Goal: Information Seeking & Learning: Learn about a topic

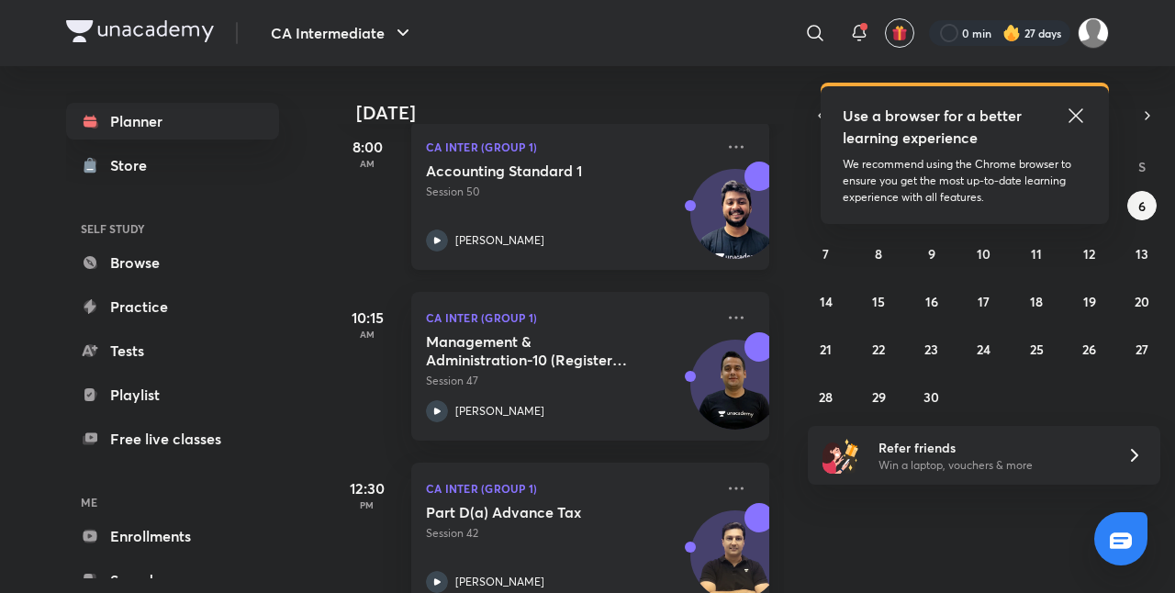
scroll to position [284, 0]
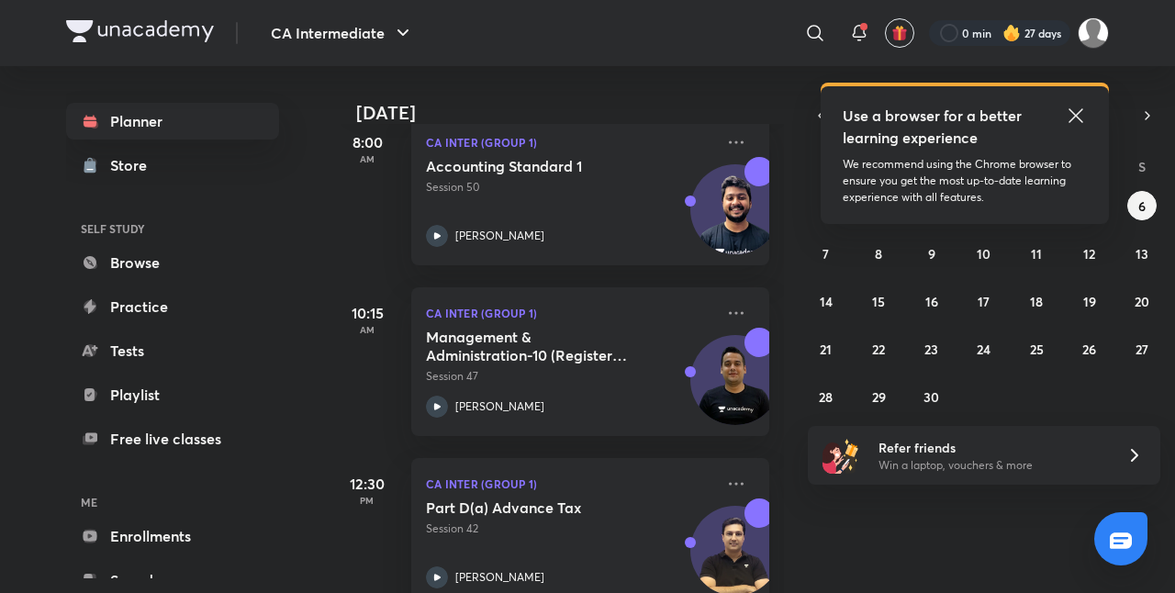
click at [1073, 116] on icon at bounding box center [1076, 116] width 22 height 22
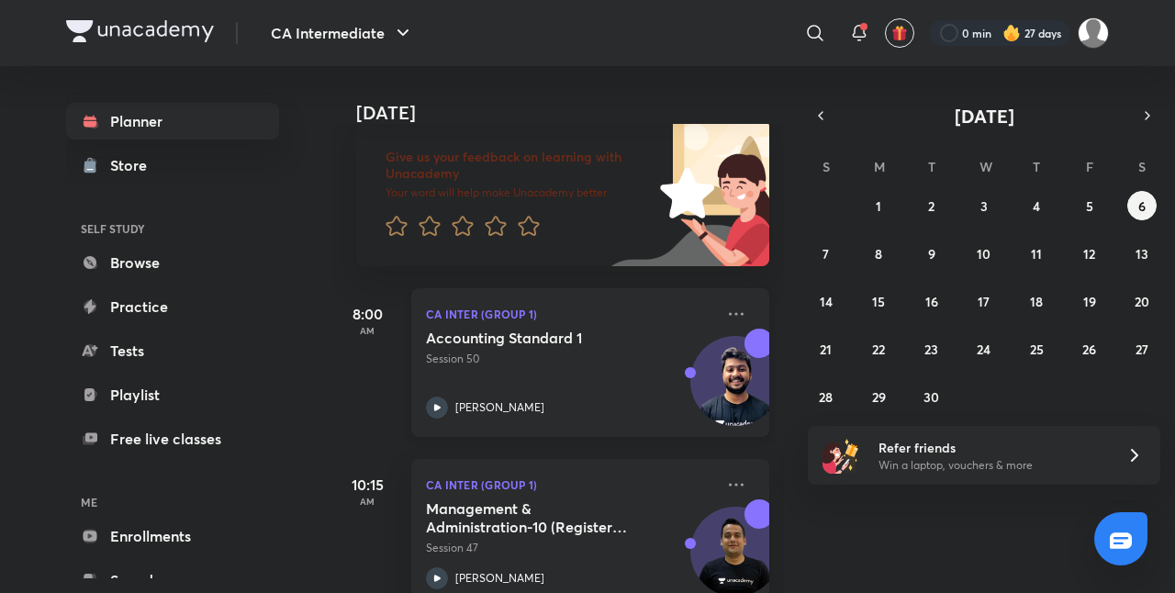
scroll to position [114, 0]
click at [566, 386] on div "Accounting Standard 1 Session 50 [PERSON_NAME]" at bounding box center [570, 372] width 288 height 90
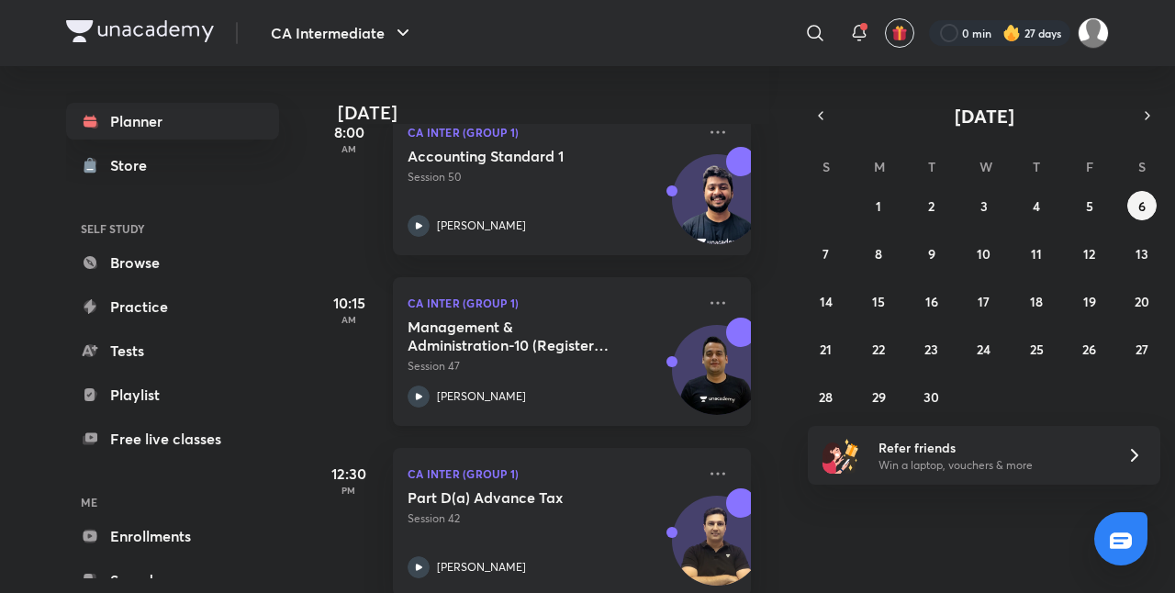
scroll to position [326, 18]
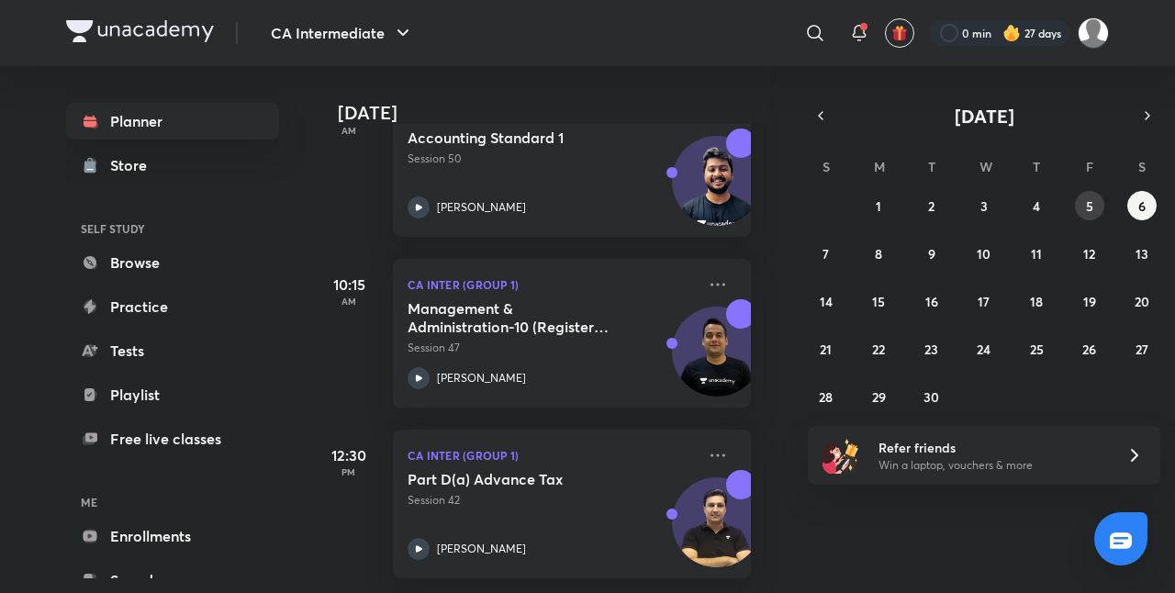
click at [1081, 206] on button "5" at bounding box center [1089, 205] width 29 height 29
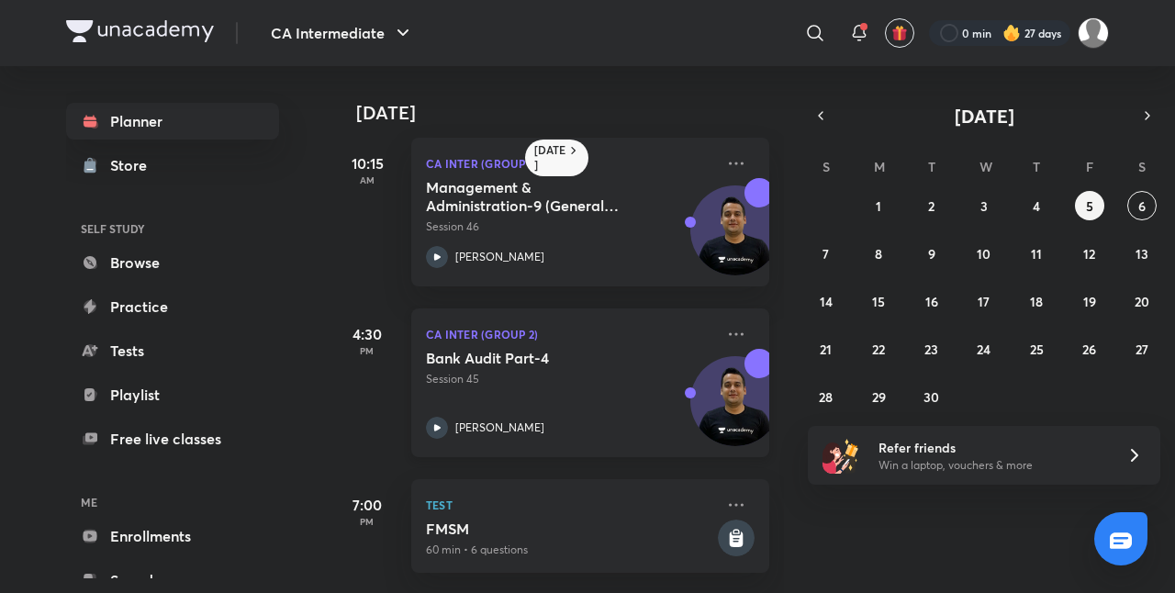
scroll to position [0, 0]
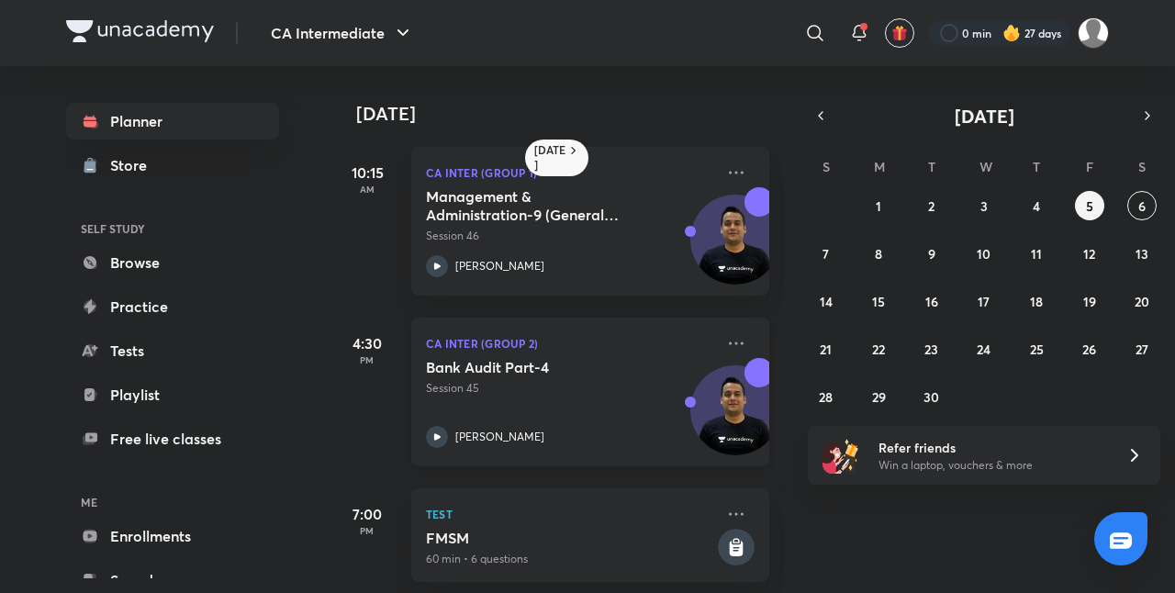
click at [529, 401] on div "Bank Audit Part-4 Session 45 [PERSON_NAME]" at bounding box center [570, 403] width 288 height 90
click at [42, 558] on div "CA Intermediate ​ 0 min 27 days Planner Store SELF STUDY Browse Practice Tests …" at bounding box center [587, 296] width 1175 height 593
click at [1142, 188] on div "S M T W T F S 31 1 2 3 4 5 6 7 8 9 10 11 12 13 14 15 16 17 18 19 20 21 22 23 24…" at bounding box center [984, 281] width 353 height 261
click at [1144, 199] on abbr "6" at bounding box center [1141, 205] width 7 height 17
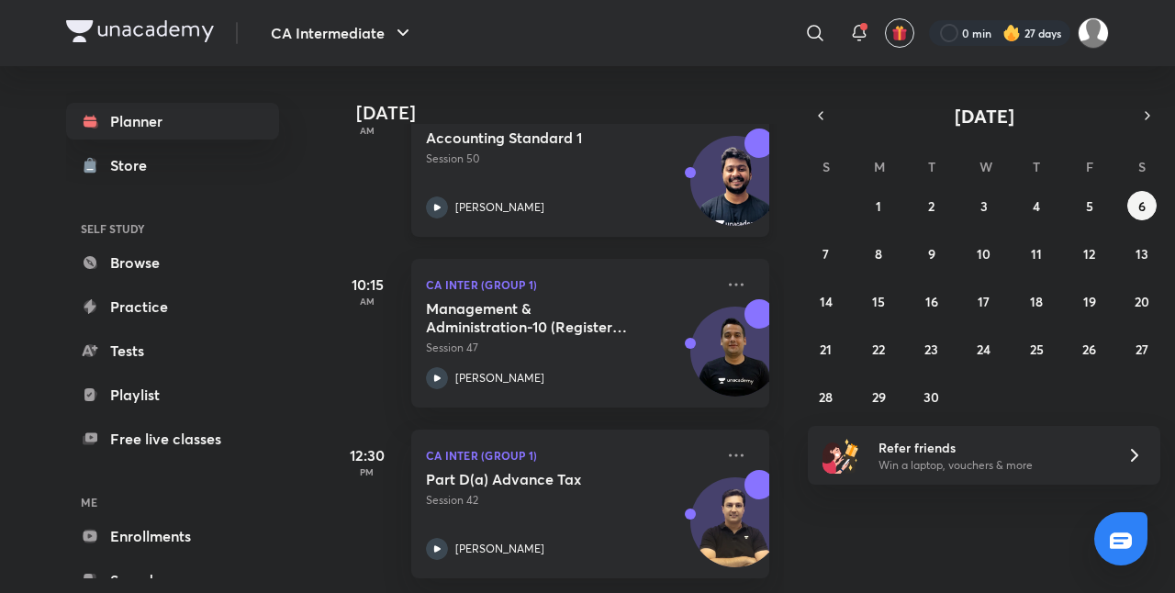
scroll to position [326, 0]
click at [831, 252] on button "7" at bounding box center [826, 253] width 29 height 29
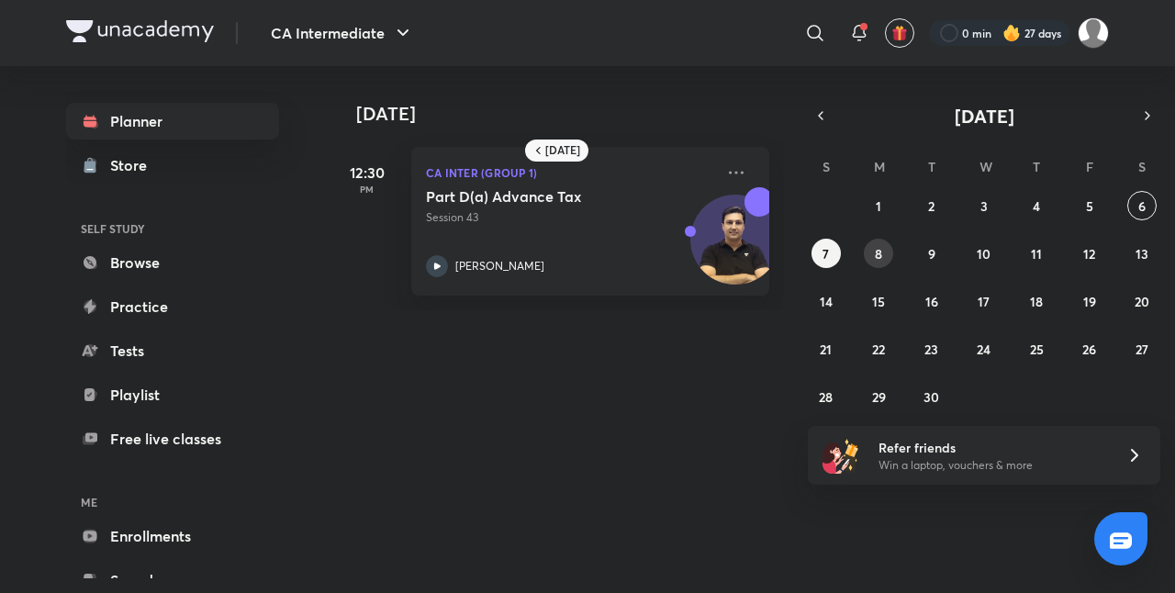
click at [881, 264] on button "8" at bounding box center [878, 253] width 29 height 29
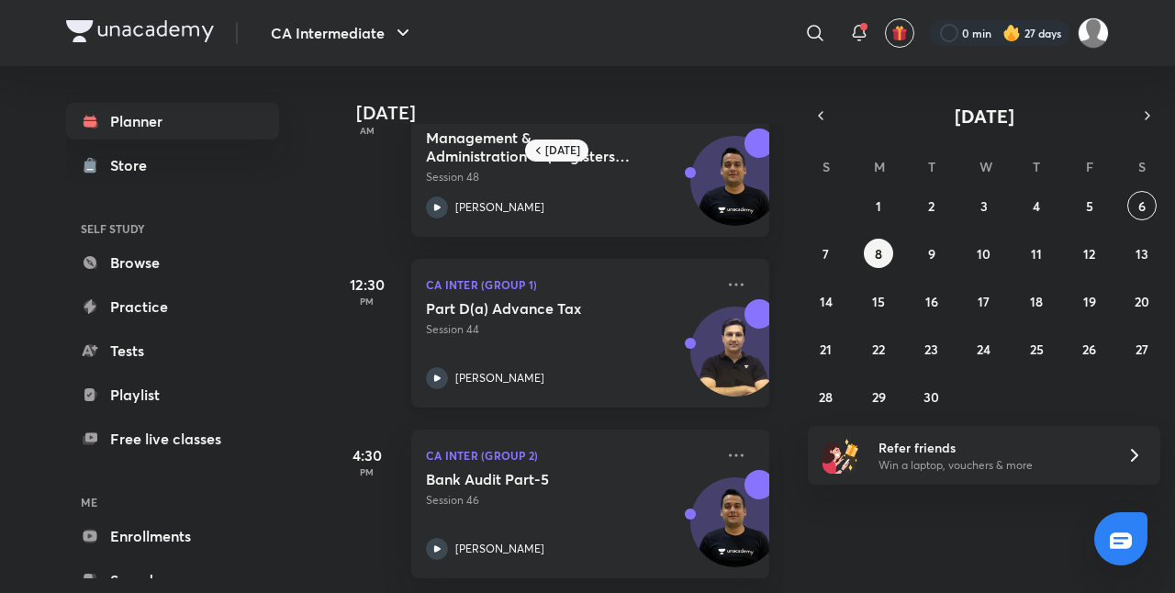
scroll to position [0, 0]
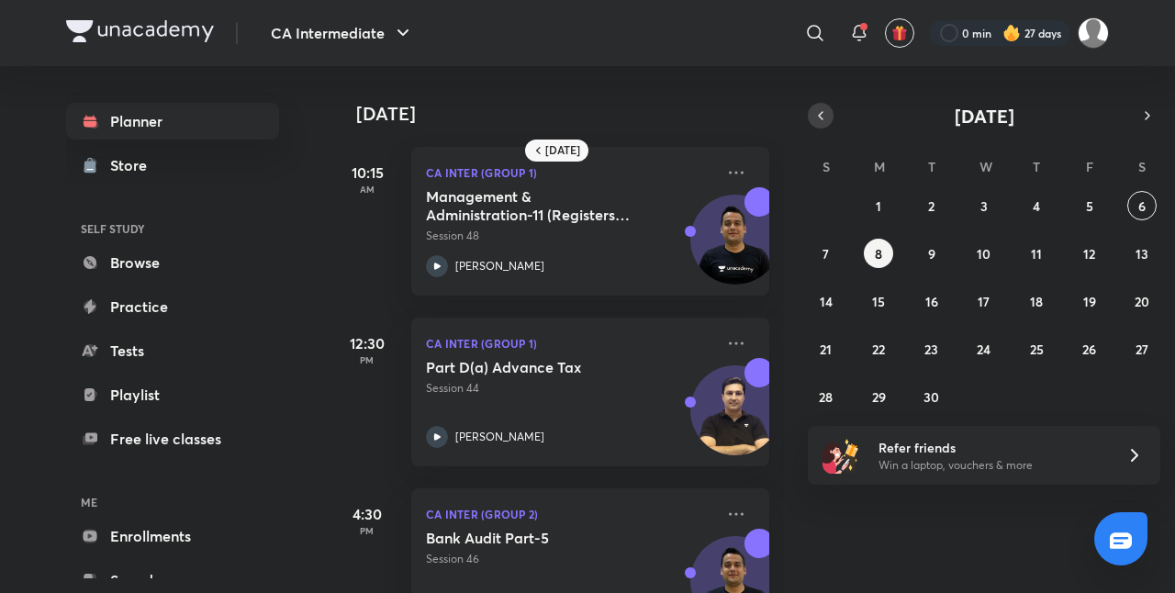
click at [822, 119] on icon "button" at bounding box center [820, 115] width 15 height 17
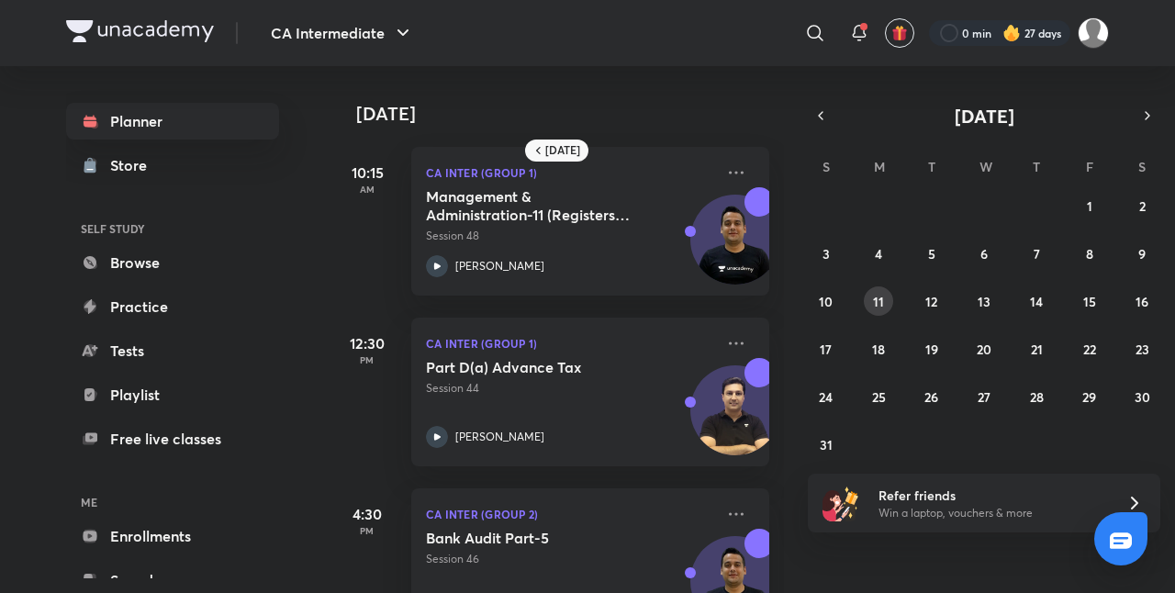
click at [877, 311] on button "11" at bounding box center [878, 300] width 29 height 29
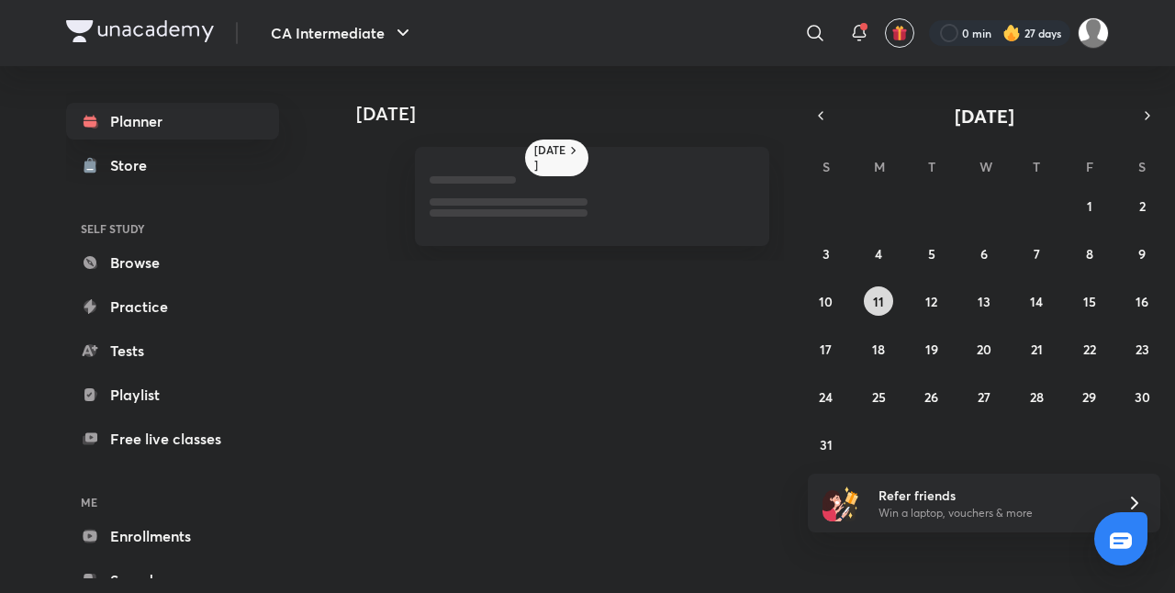
click at [877, 311] on button "11" at bounding box center [878, 300] width 29 height 29
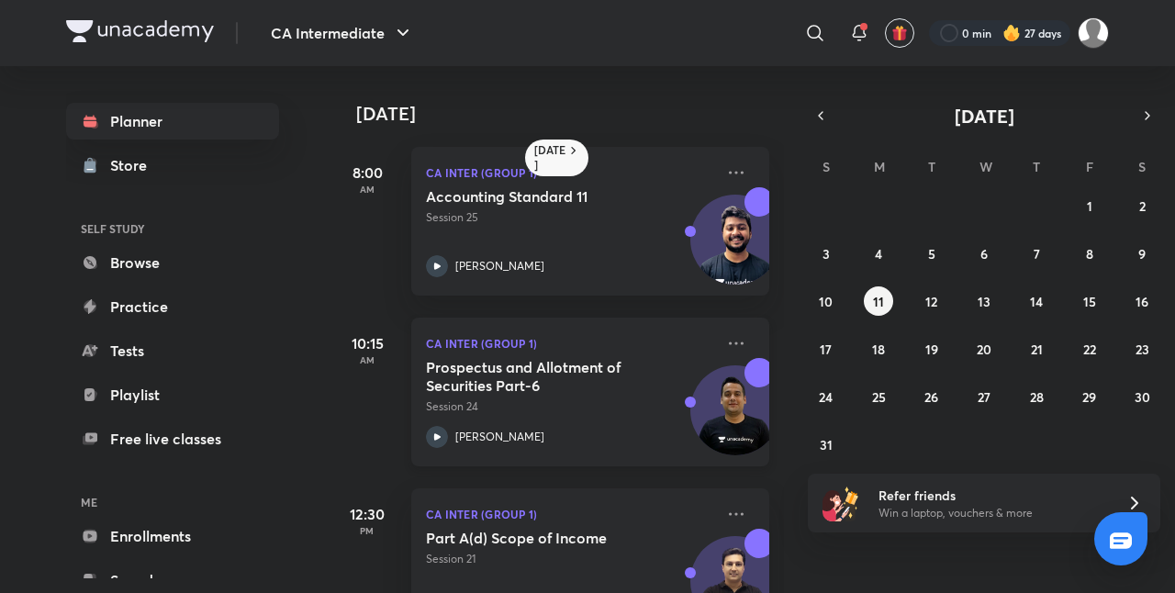
click at [562, 407] on p "Session 24" at bounding box center [570, 406] width 288 height 17
click at [1141, 303] on abbr "16" at bounding box center [1142, 301] width 13 height 17
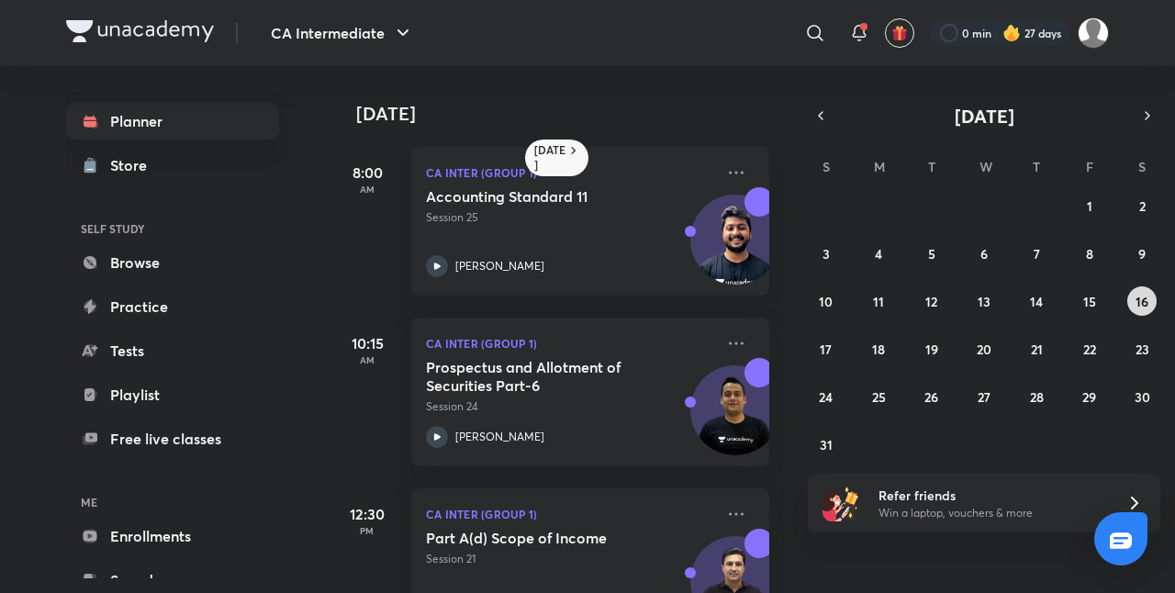
click at [1141, 303] on abbr "16" at bounding box center [1142, 301] width 13 height 17
click at [525, 357] on div "CA Inter (Group 1) Shares & Share Capital Part-5 Session 29 [PERSON_NAME]" at bounding box center [590, 392] width 358 height 149
click at [888, 336] on div "27 28 29 30 31 1 2 3 4 5 6 7 8 9 10 11 12 13 14 15 16 17 18 19 20 21 22 23 24 2…" at bounding box center [984, 325] width 353 height 268
click at [832, 350] on button "17" at bounding box center [826, 348] width 29 height 29
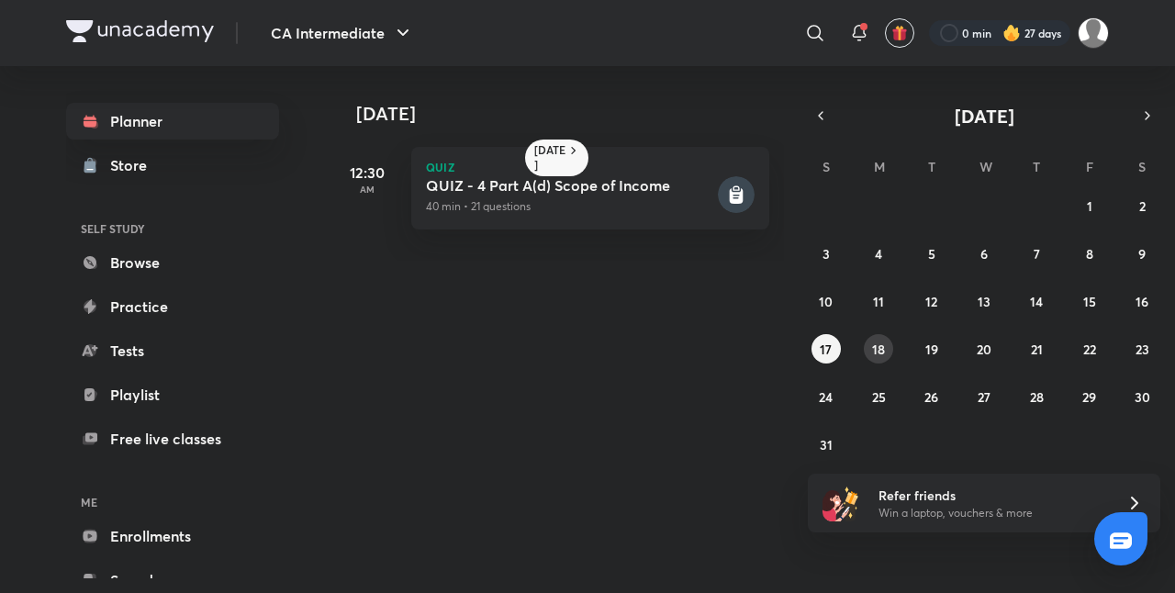
click at [876, 343] on abbr "18" at bounding box center [878, 349] width 13 height 17
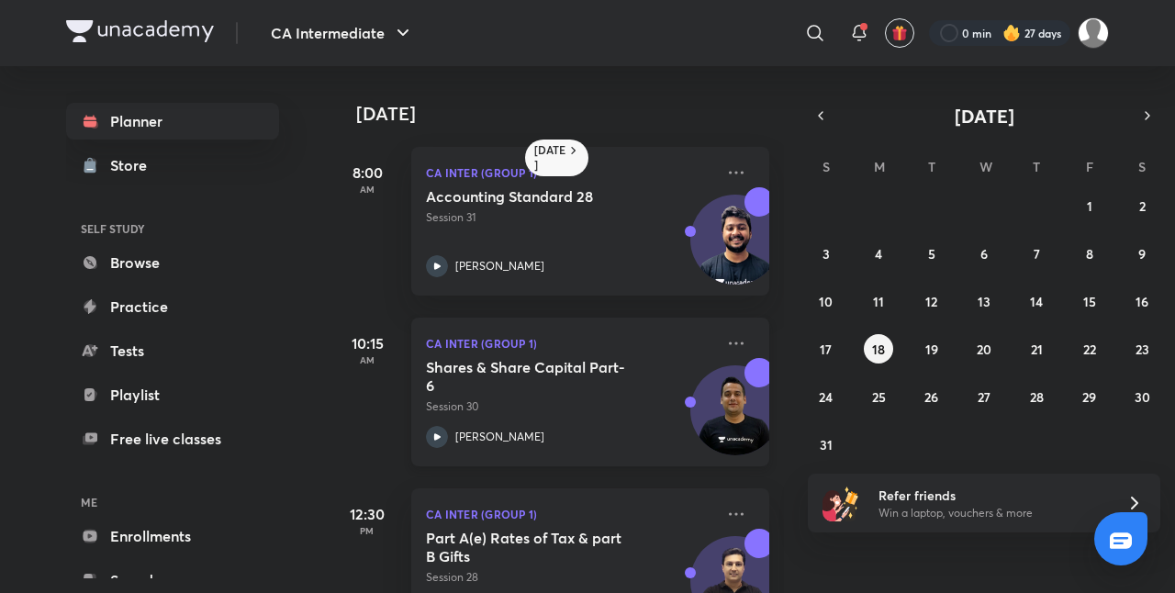
click at [547, 398] on p "Session 30" at bounding box center [570, 406] width 288 height 17
